Goal: Transaction & Acquisition: Purchase product/service

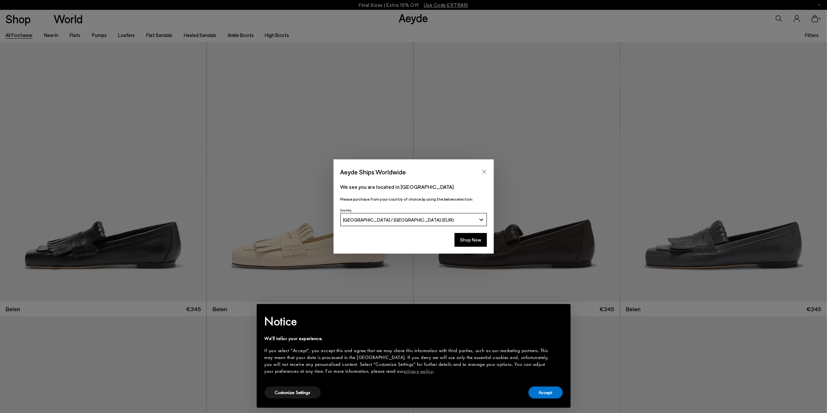
click at [485, 169] on icon "Close" at bounding box center [484, 171] width 5 height 5
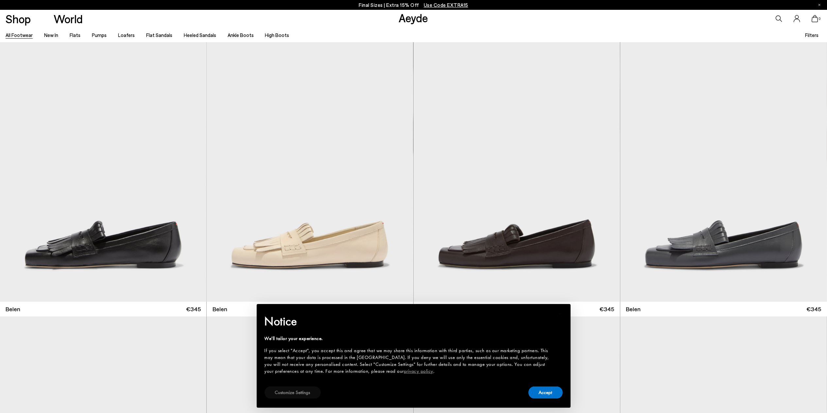
click at [278, 391] on button "Customize Settings" at bounding box center [293, 392] width 56 height 12
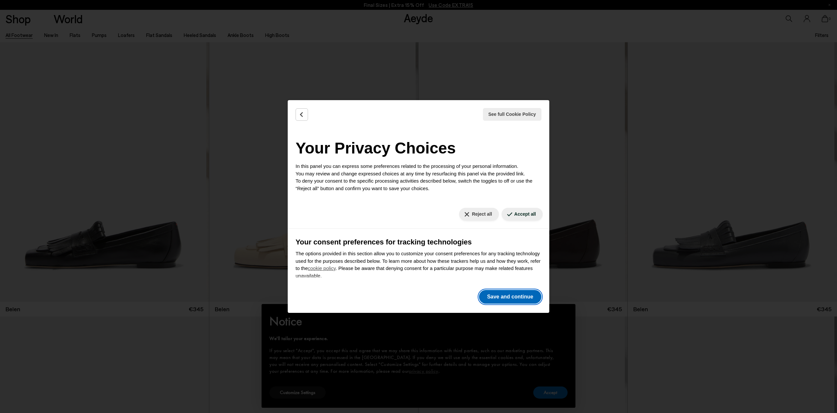
click at [492, 298] on button "Save and continue" at bounding box center [510, 297] width 62 height 14
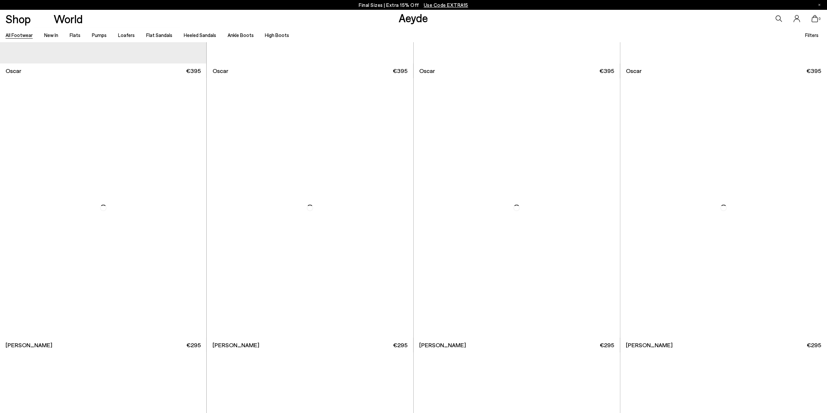
scroll to position [1616, 0]
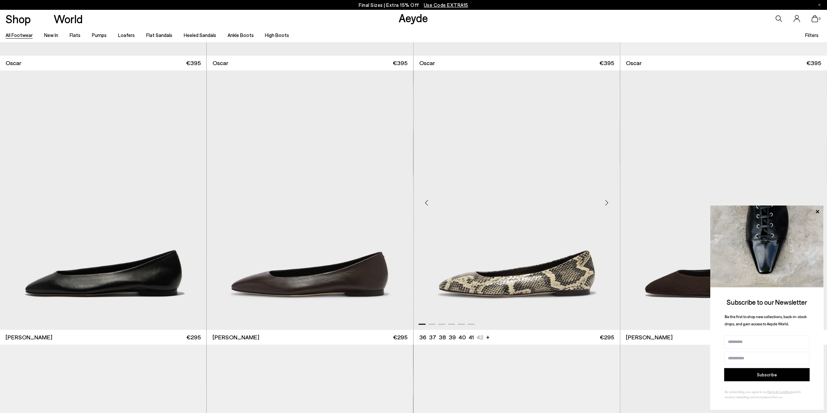
click at [492, 278] on img "1 / 6" at bounding box center [517, 199] width 206 height 259
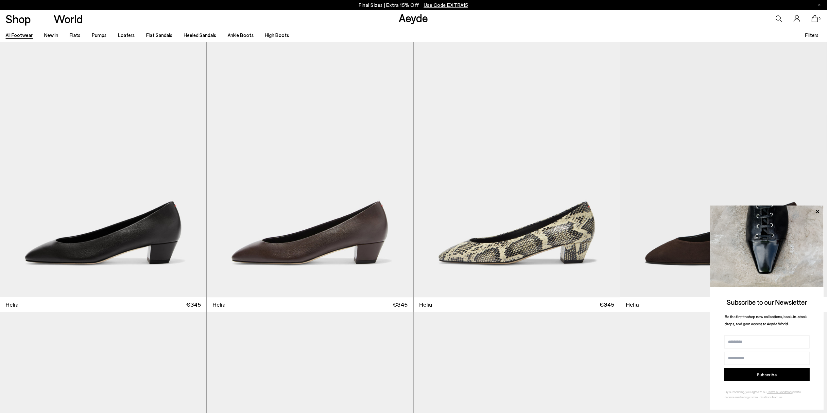
scroll to position [1935, 0]
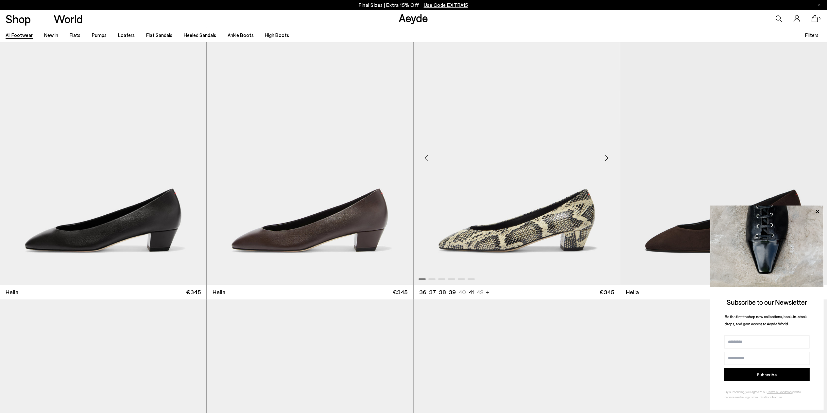
click at [608, 156] on div "Next slide" at bounding box center [607, 158] width 20 height 20
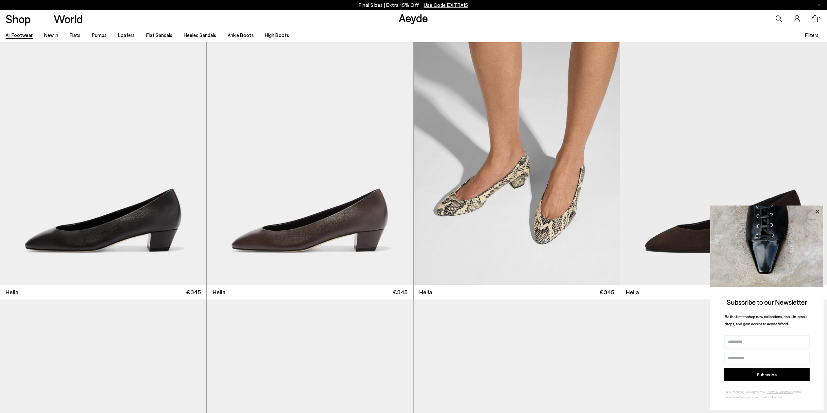
click at [817, 211] on icon at bounding box center [817, 211] width 3 height 3
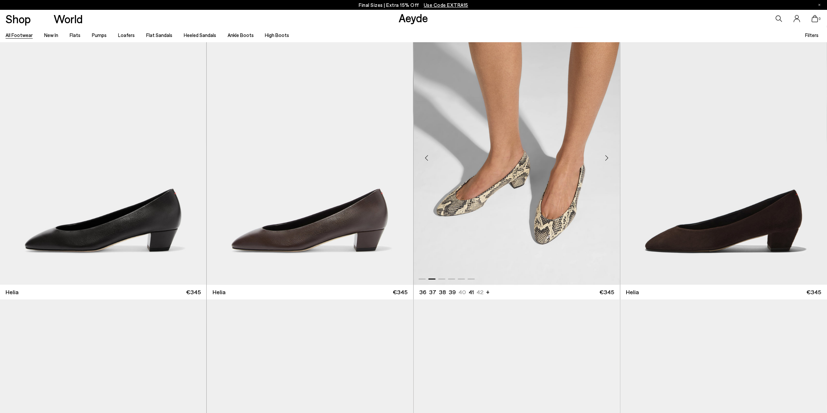
click at [544, 225] on img "2 / 6" at bounding box center [517, 155] width 206 height 259
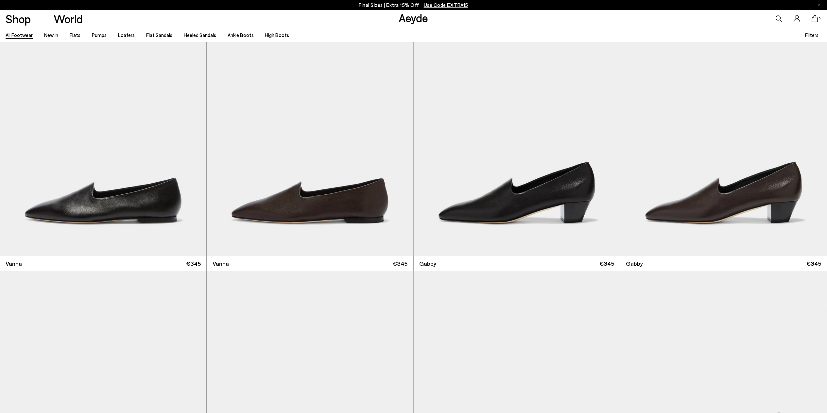
scroll to position [2253, 0]
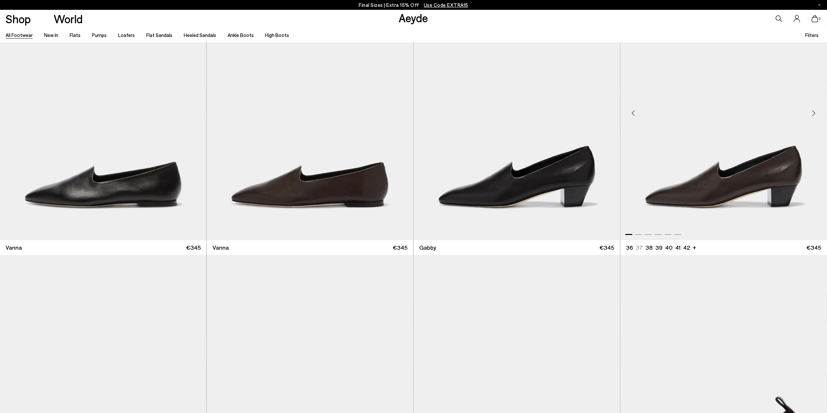
click at [737, 183] on img "1 / 6" at bounding box center [723, 110] width 207 height 259
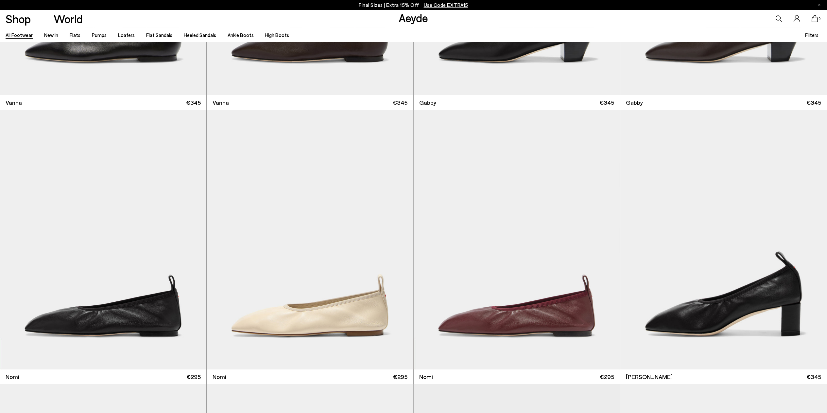
scroll to position [2505, 0]
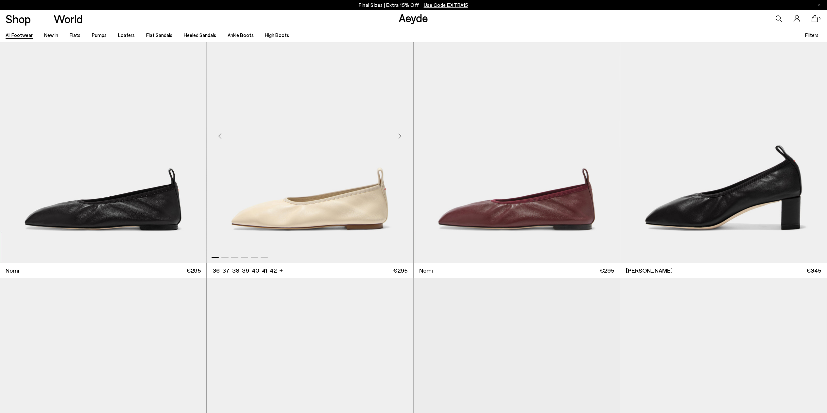
click at [364, 199] on img "1 / 6" at bounding box center [310, 133] width 206 height 259
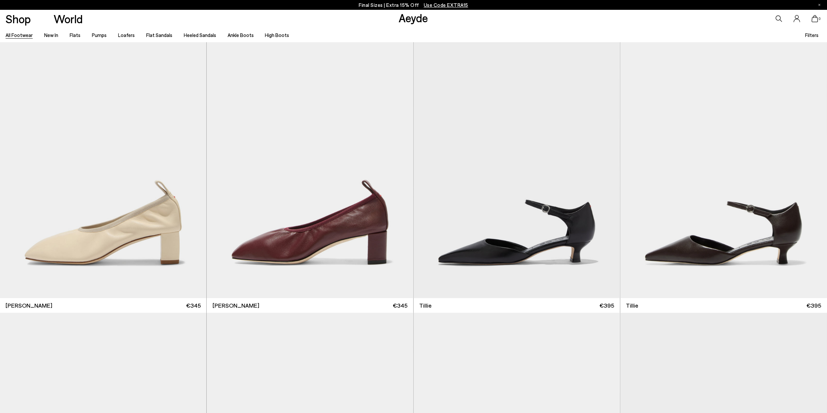
scroll to position [2767, 0]
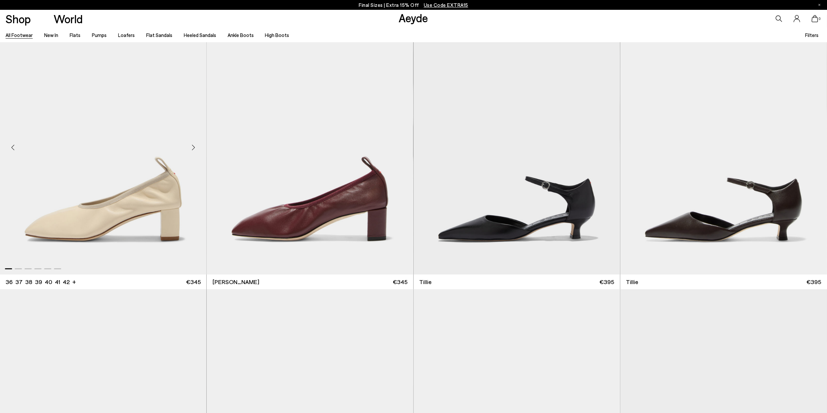
click at [99, 200] on img "1 / 6" at bounding box center [103, 144] width 206 height 259
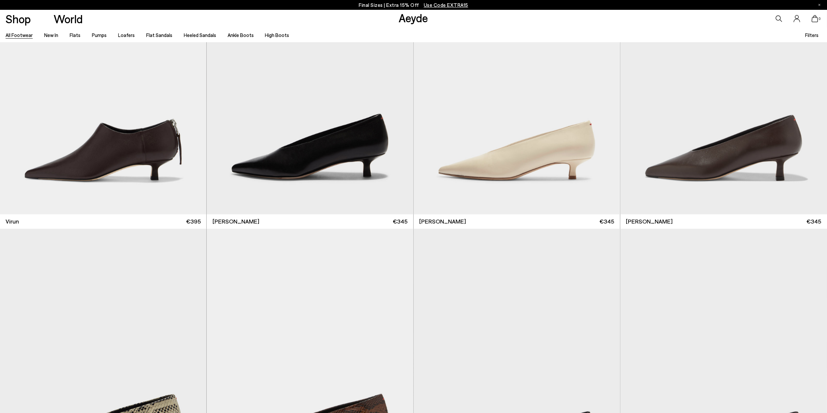
scroll to position [3667, 0]
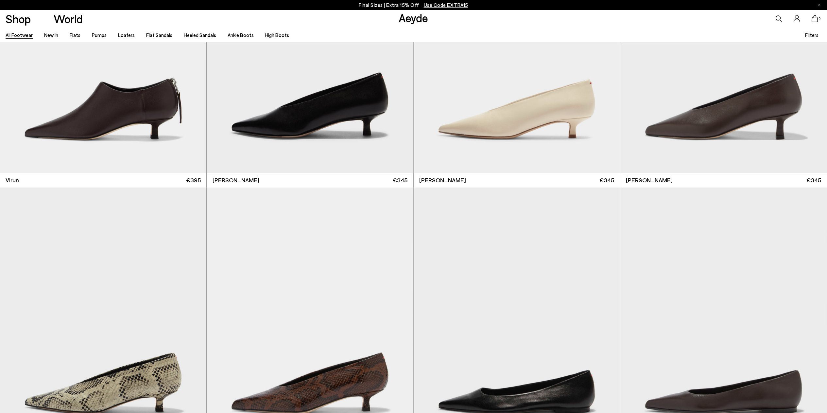
scroll to position [3673, 0]
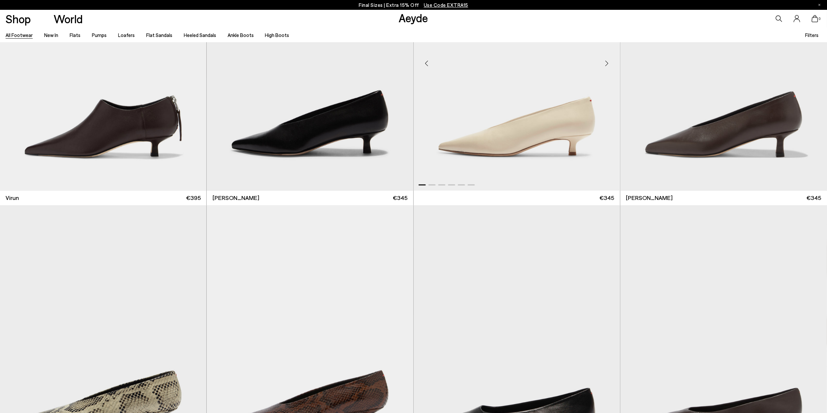
click at [482, 152] on img "1 / 6" at bounding box center [517, 60] width 206 height 259
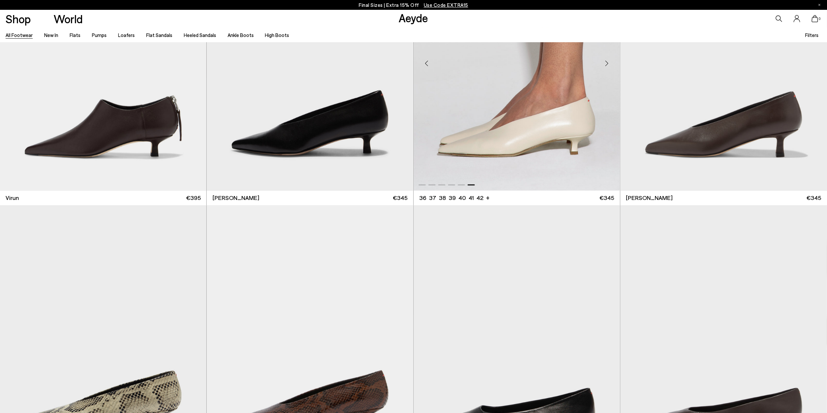
click at [487, 150] on img "6 / 6" at bounding box center [517, 60] width 206 height 259
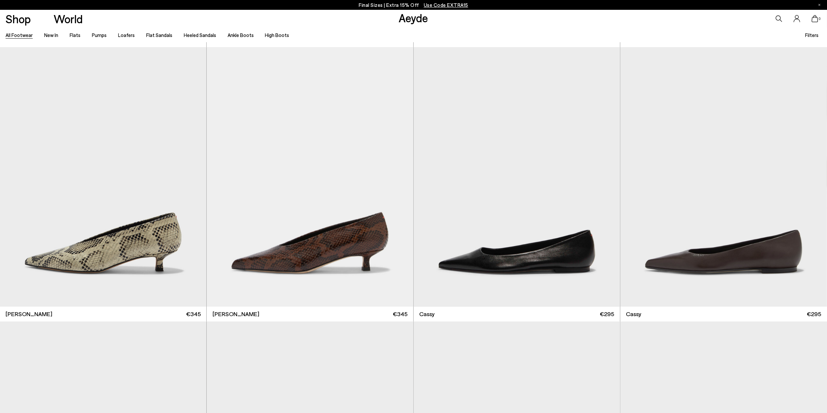
scroll to position [3917, 0]
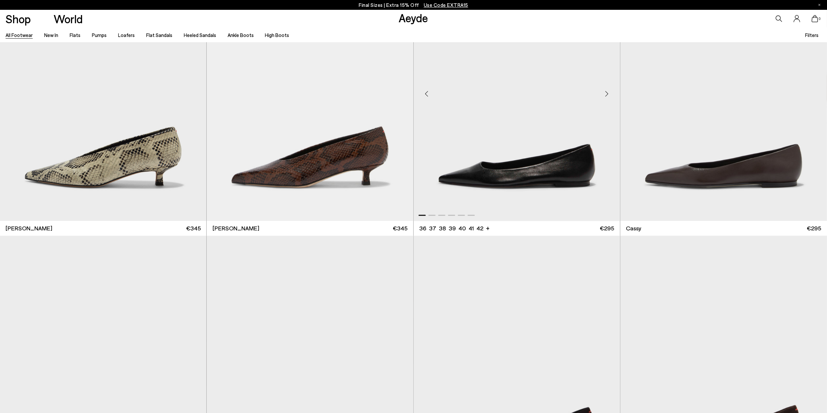
click at [601, 88] on div "Next slide" at bounding box center [607, 94] width 20 height 20
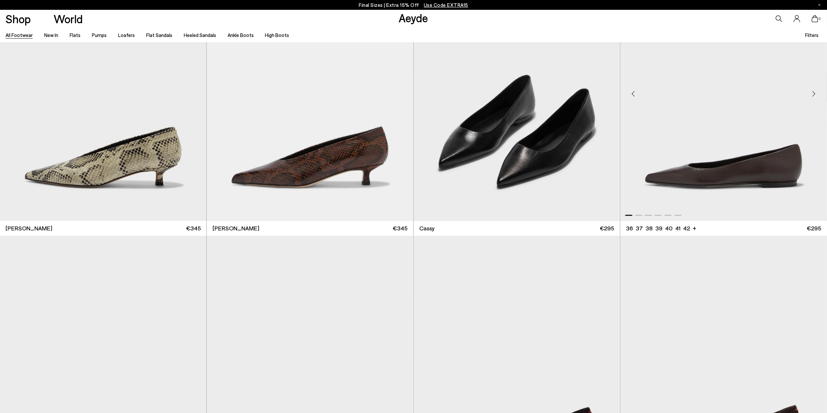
click at [709, 172] on img "1 / 6" at bounding box center [723, 90] width 207 height 259
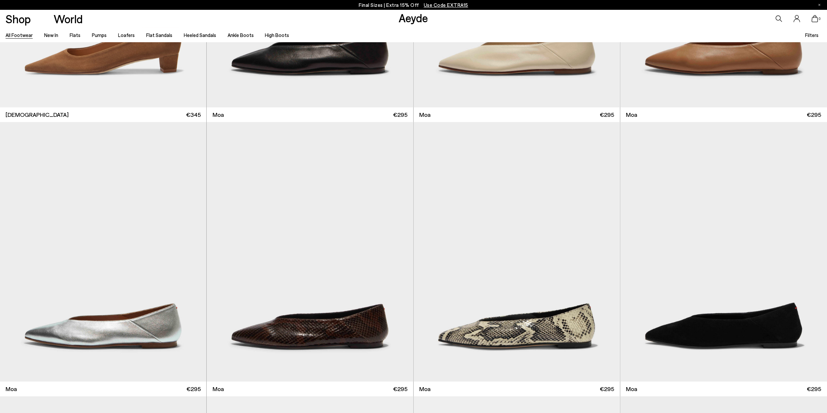
scroll to position [4509, 0]
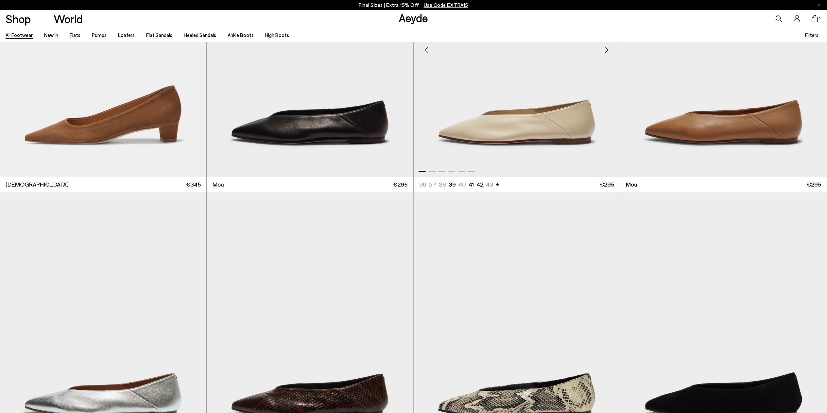
click at [604, 50] on div "Next slide" at bounding box center [607, 50] width 20 height 20
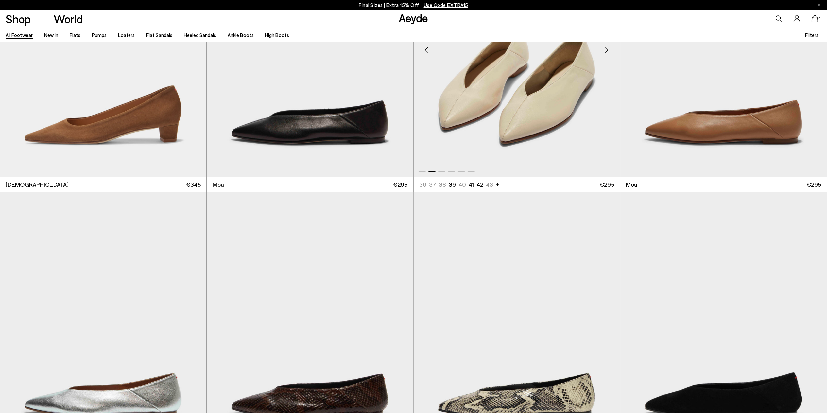
click at [544, 89] on img "2 / 6" at bounding box center [517, 47] width 206 height 259
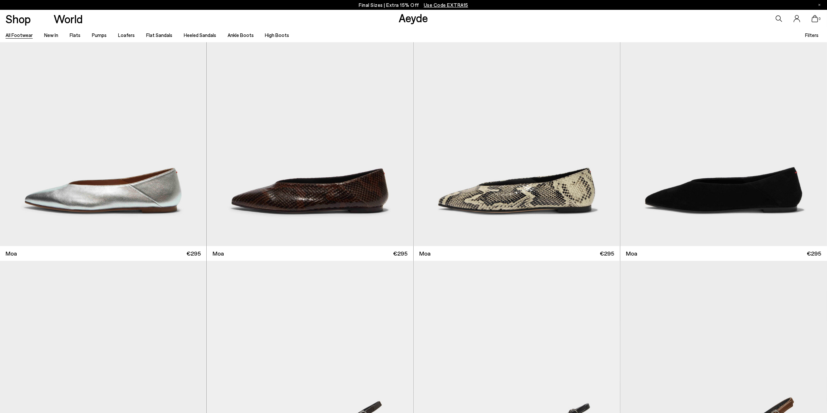
scroll to position [4845, 0]
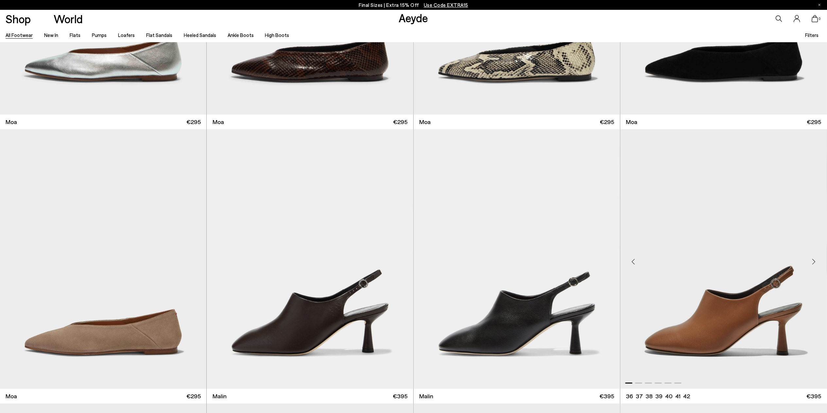
click at [761, 318] on img "1 / 6" at bounding box center [723, 258] width 207 height 259
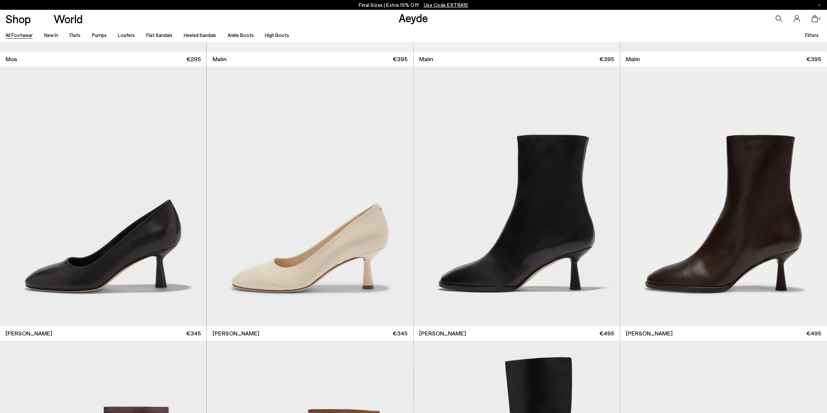
scroll to position [5306, 0]
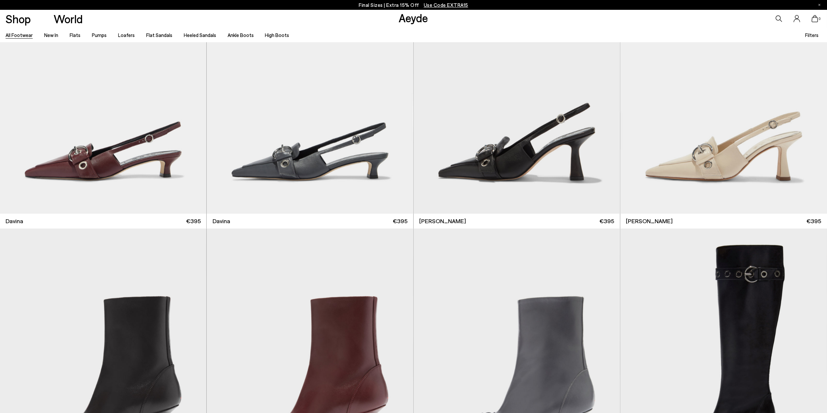
scroll to position [6524, 0]
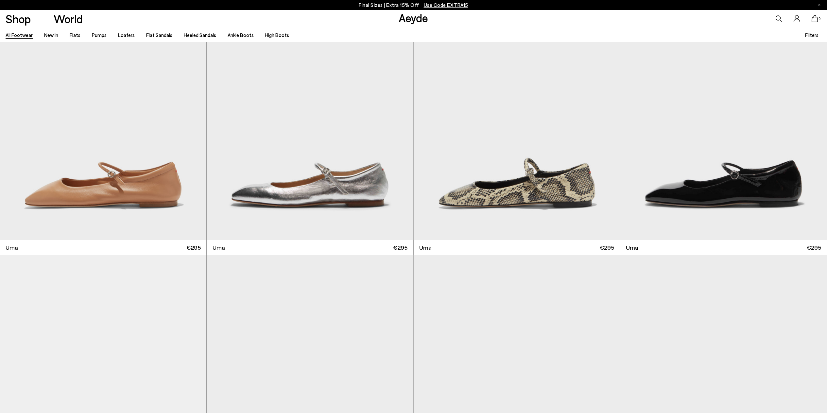
scroll to position [8350, 0]
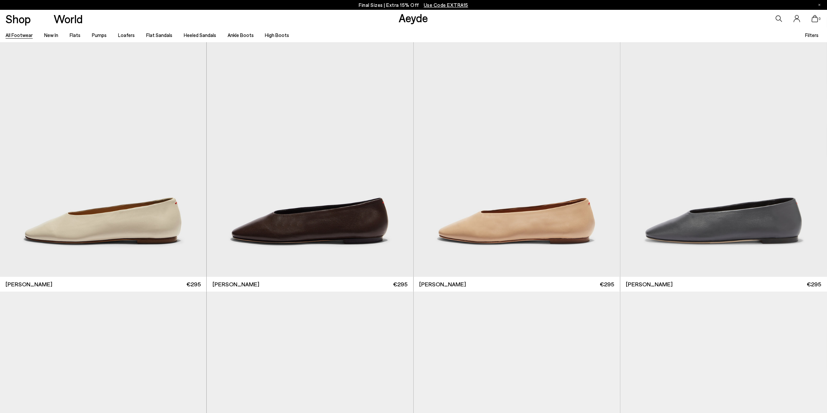
scroll to position [10256, 0]
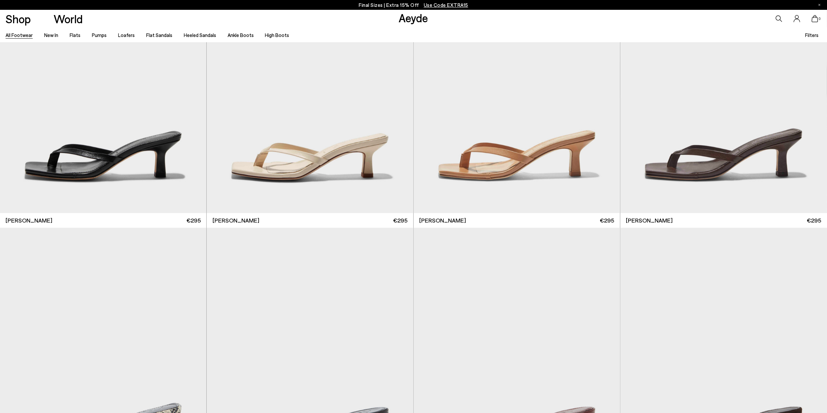
scroll to position [11672, 0]
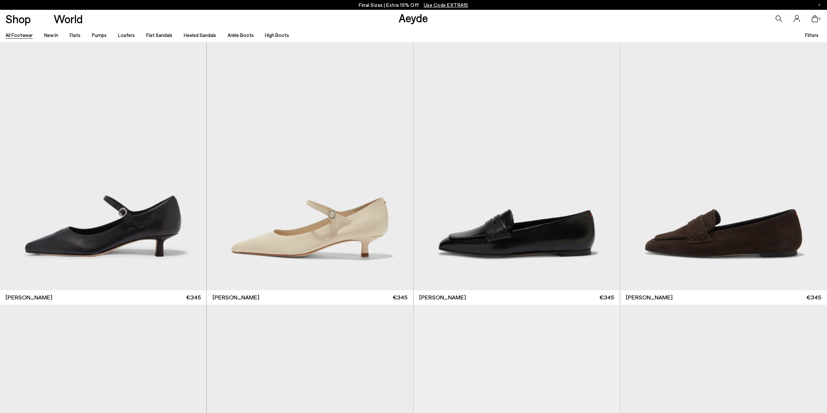
scroll to position [67, 0]
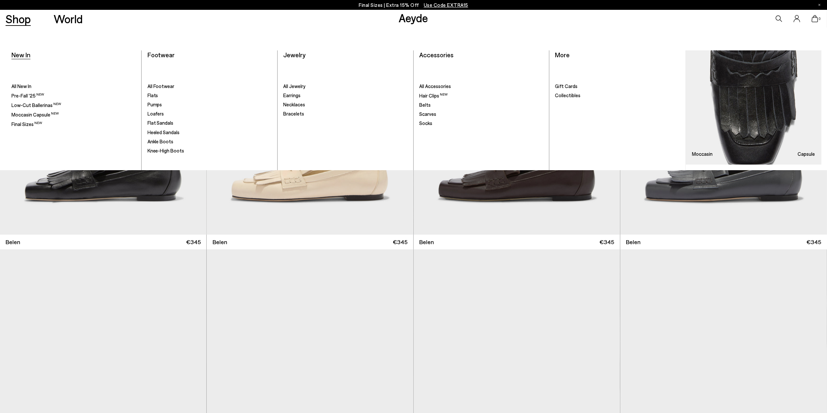
click at [15, 52] on span "New In" at bounding box center [20, 55] width 19 height 8
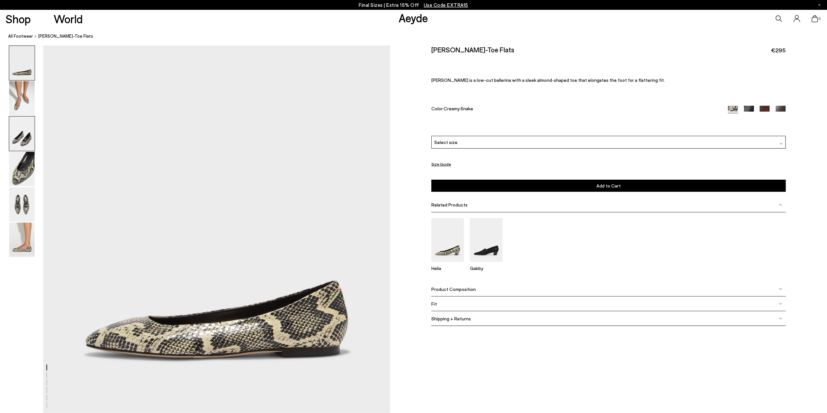
click at [20, 122] on img at bounding box center [22, 133] width 26 height 34
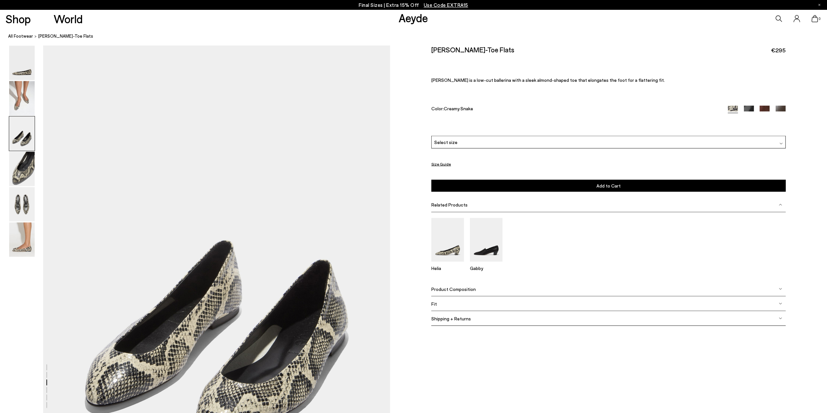
scroll to position [833, 0]
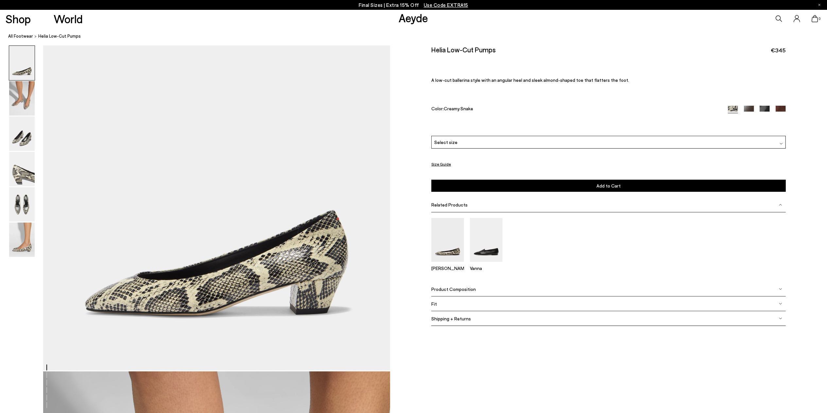
scroll to position [38, 0]
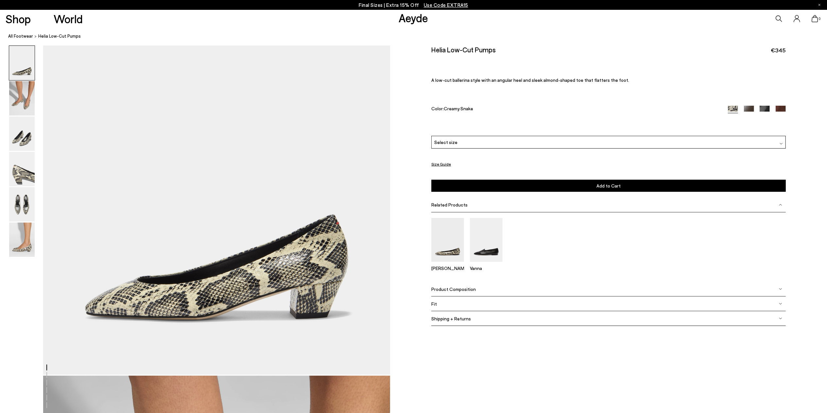
drag, startPoint x: 831, startPoint y: 52, endPoint x: 830, endPoint y: 56, distance: 4.4
click at [827, 56] on html "Your item is added to cart. View Cart × Final Sizes | Extra 15% Off Use Code EX…" at bounding box center [413, 168] width 827 height 413
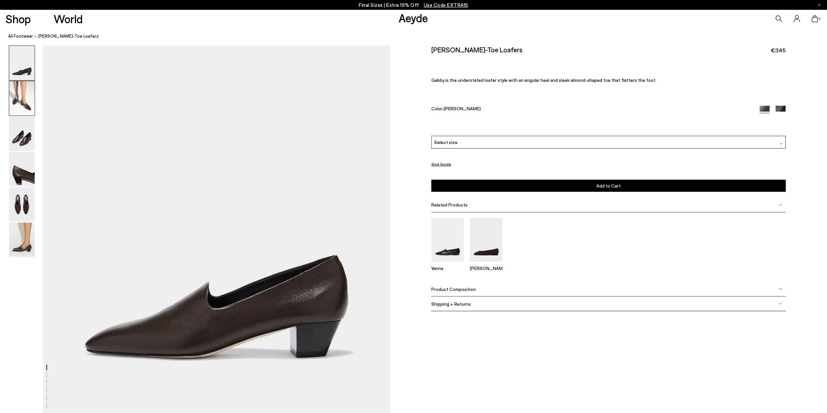
click at [24, 106] on img at bounding box center [22, 98] width 26 height 34
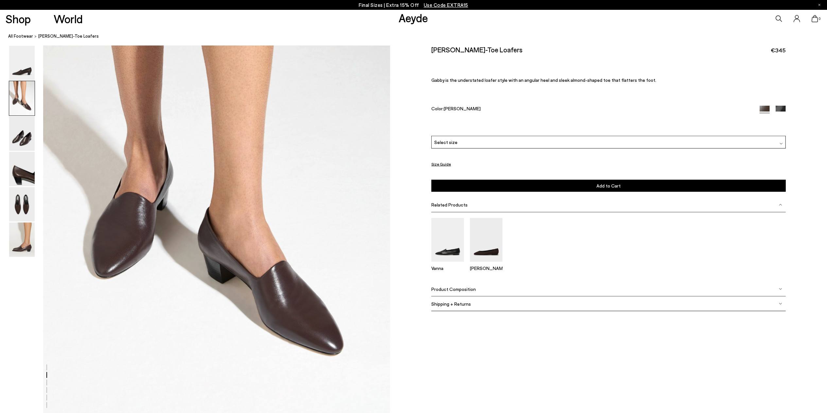
scroll to position [465, 0]
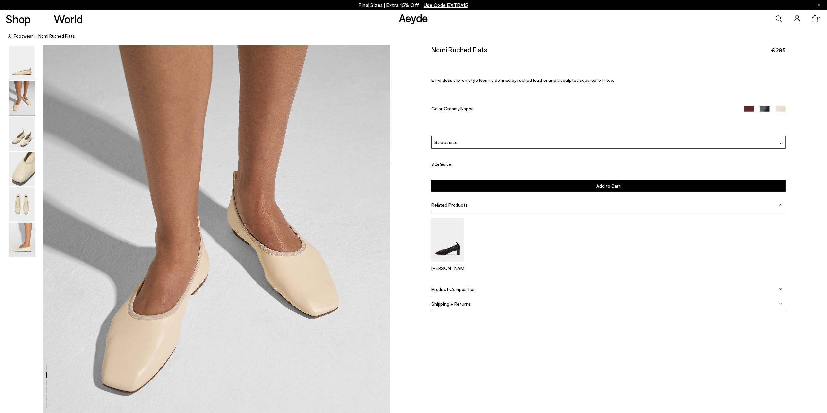
scroll to position [440, 0]
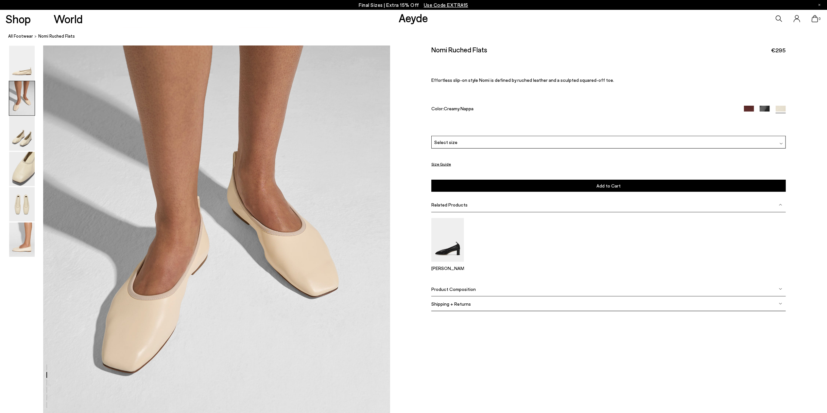
drag, startPoint x: 832, startPoint y: 45, endPoint x: 833, endPoint y: 93, distance: 47.4
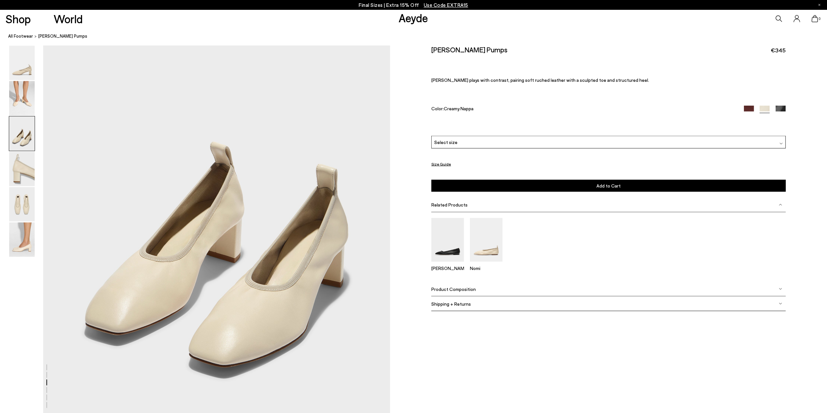
scroll to position [924, 0]
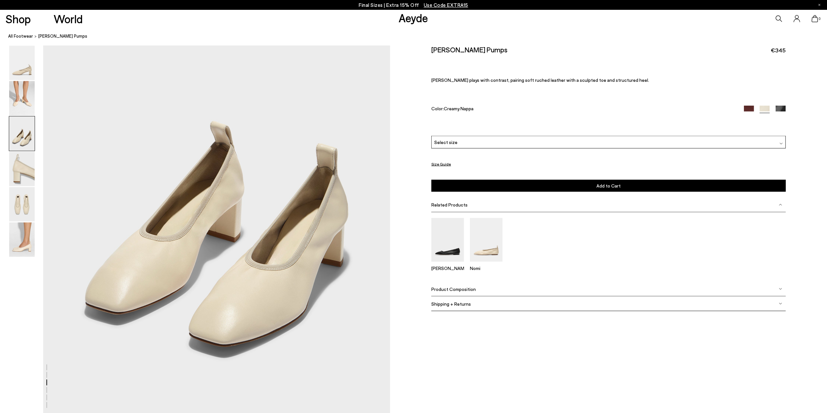
drag, startPoint x: 831, startPoint y: 42, endPoint x: 835, endPoint y: 141, distance: 99.5
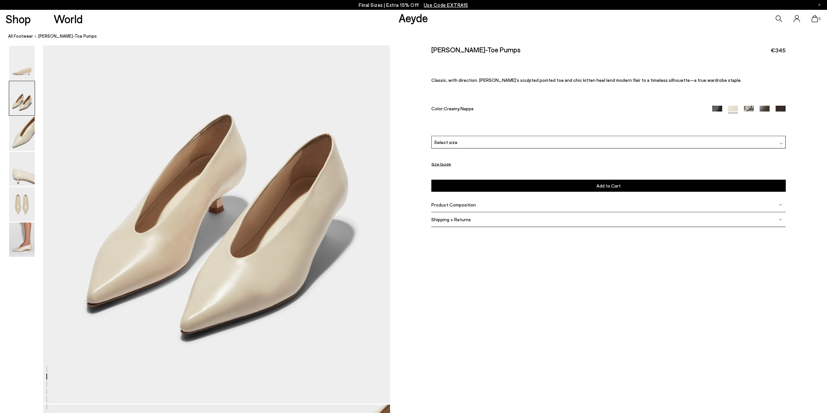
scroll to position [562, 0]
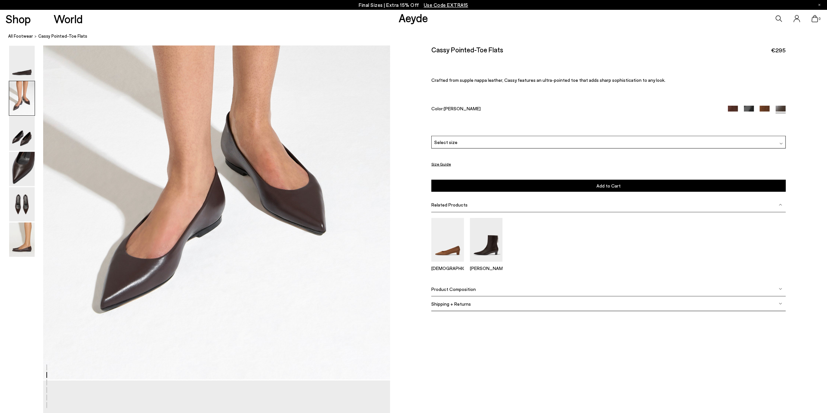
scroll to position [473, 0]
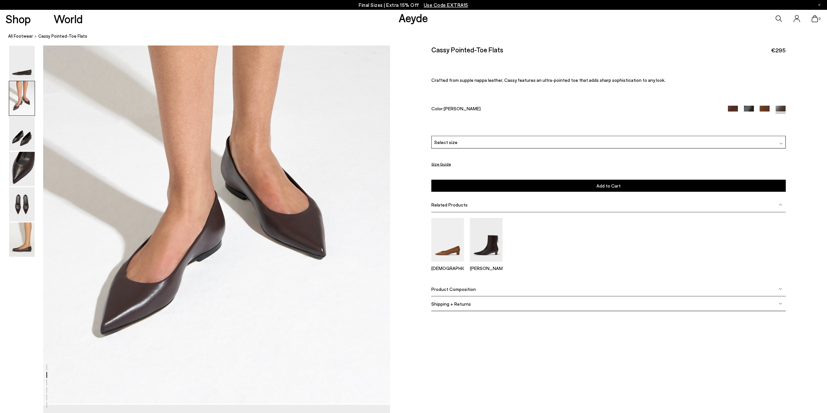
drag, startPoint x: 835, startPoint y: 48, endPoint x: 828, endPoint y: 99, distance: 51.2
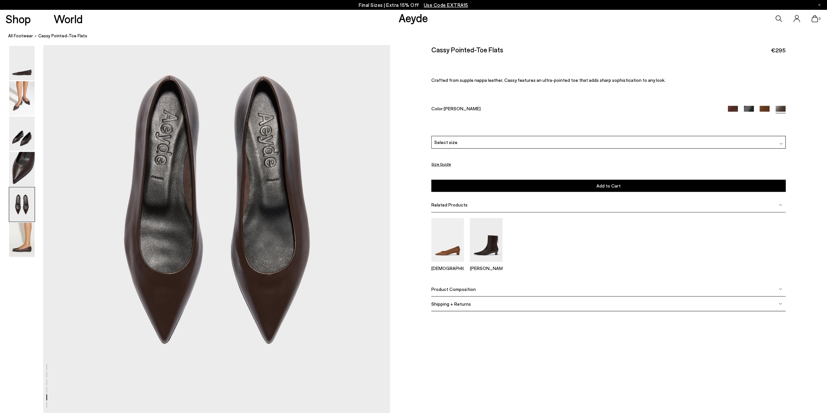
scroll to position [1835, 0]
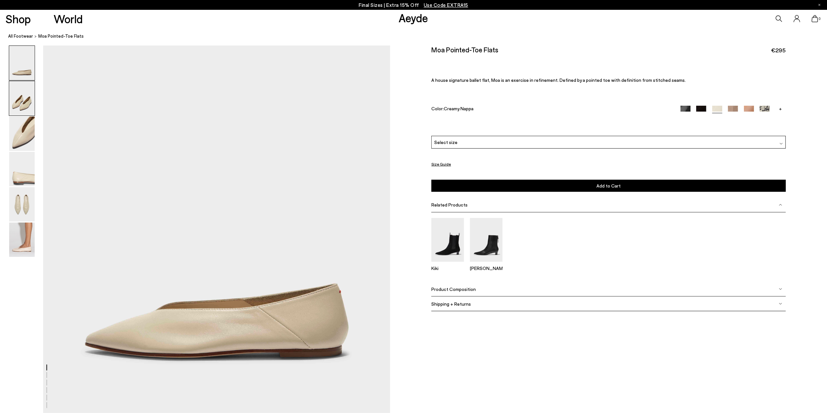
click at [26, 106] on img at bounding box center [22, 98] width 26 height 34
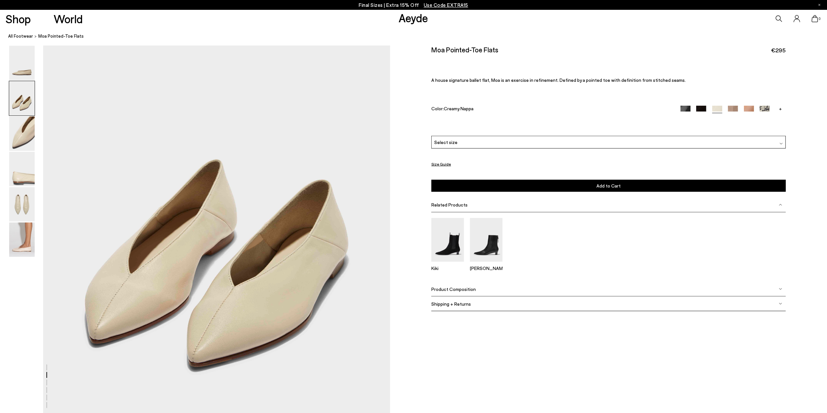
scroll to position [449, 0]
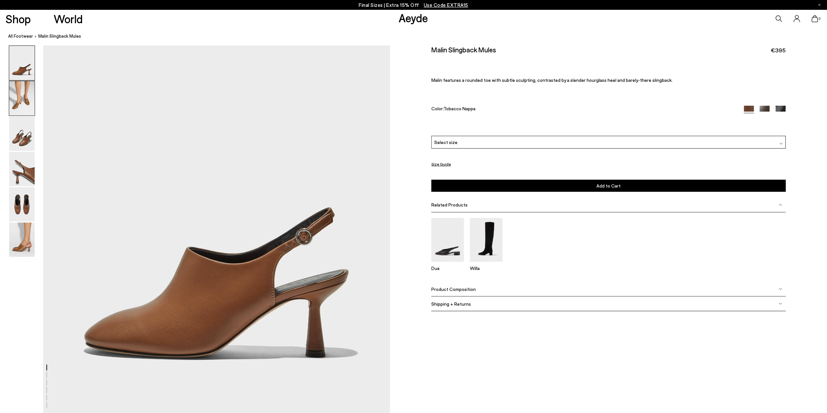
click at [22, 106] on img at bounding box center [22, 98] width 26 height 34
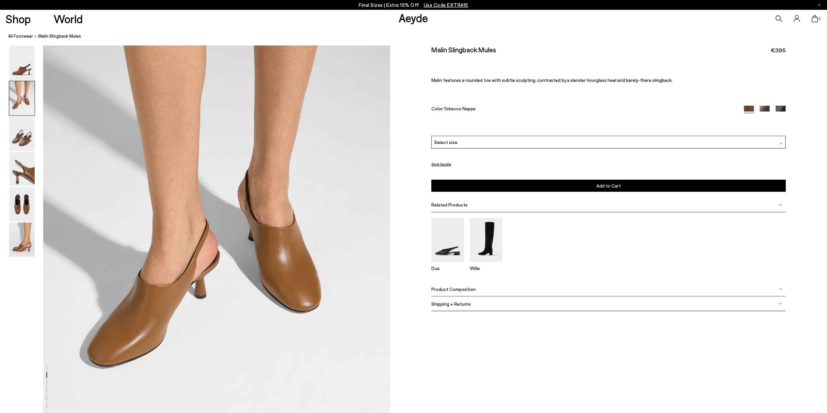
scroll to position [449, 0]
